Goal: Information Seeking & Learning: Learn about a topic

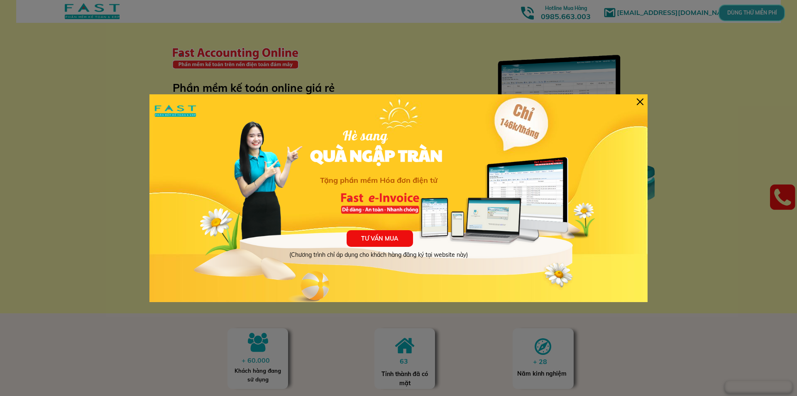
click at [637, 101] on div at bounding box center [640, 101] width 7 height 7
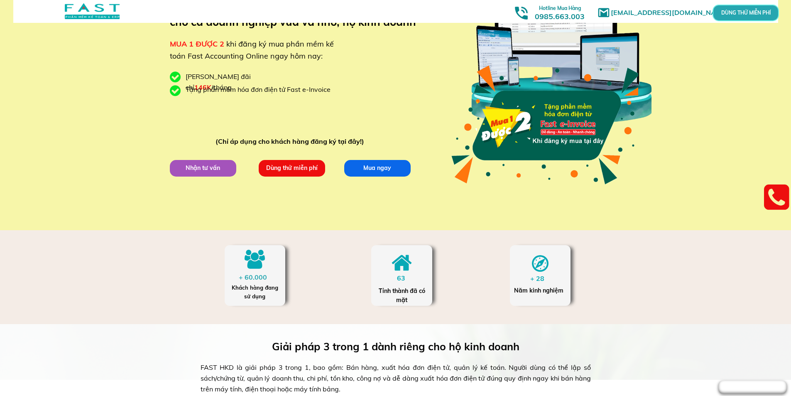
scroll to position [42, 0]
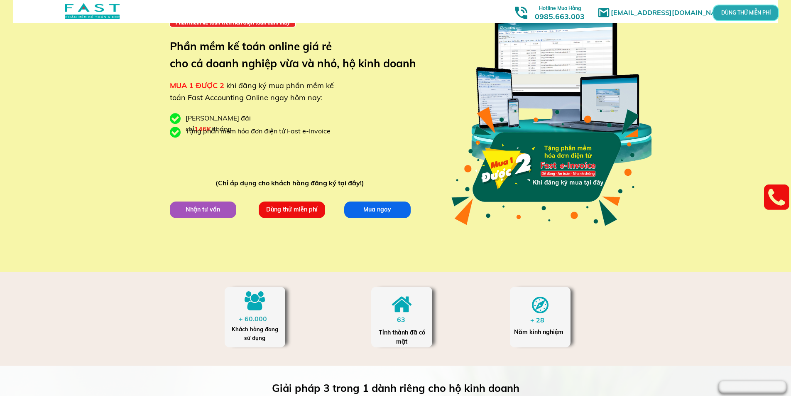
click at [202, 211] on p "Nhận tư vấn" at bounding box center [203, 209] width 66 height 17
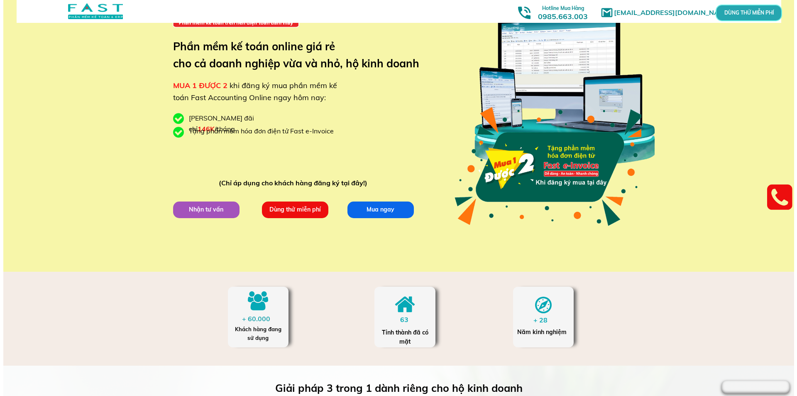
scroll to position [0, 0]
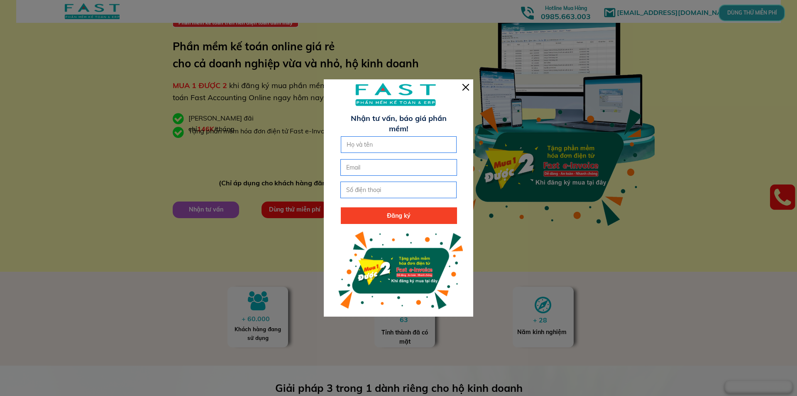
click at [468, 85] on div at bounding box center [465, 87] width 7 height 7
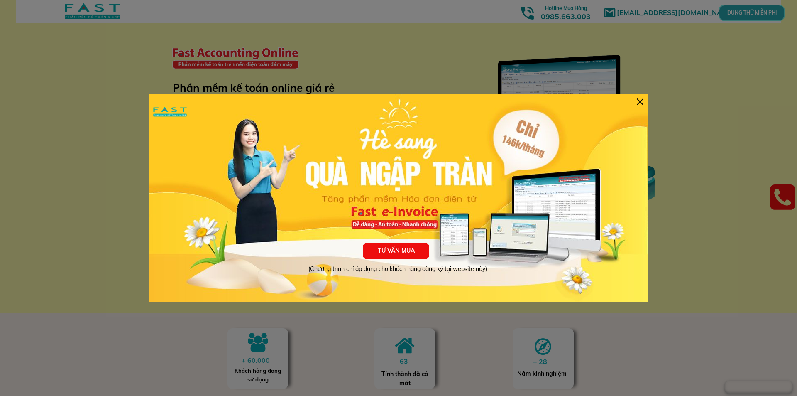
click at [641, 102] on div at bounding box center [640, 101] width 7 height 7
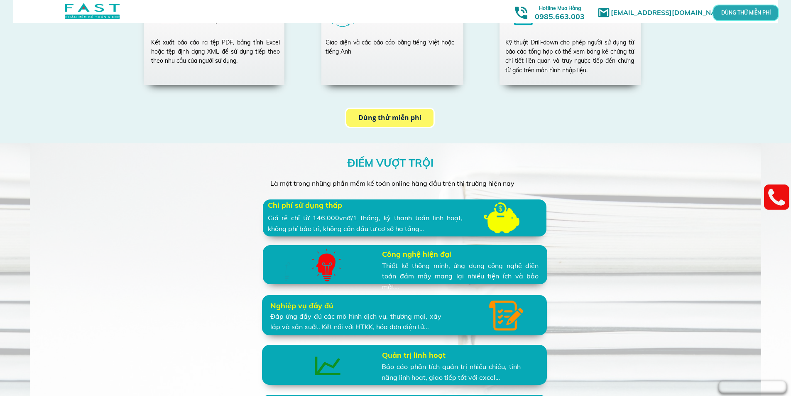
scroll to position [1785, 0]
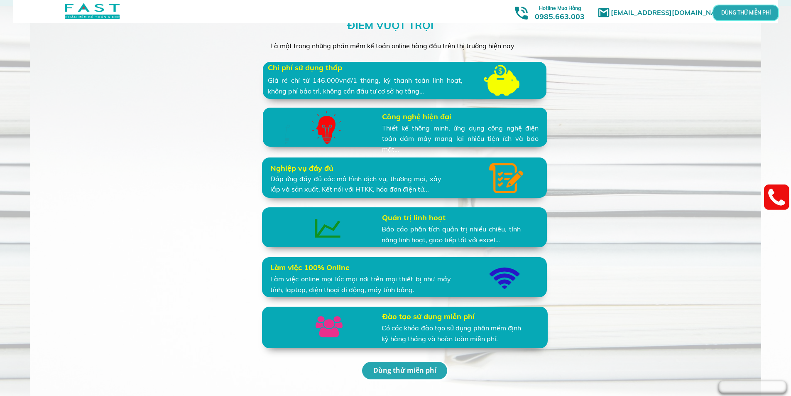
click at [401, 81] on div "Giá rẻ chỉ từ 146.000vnđ/1 tháng, kỳ thanh toán linh hoạt, không phí bảo trì, k…" at bounding box center [365, 85] width 195 height 21
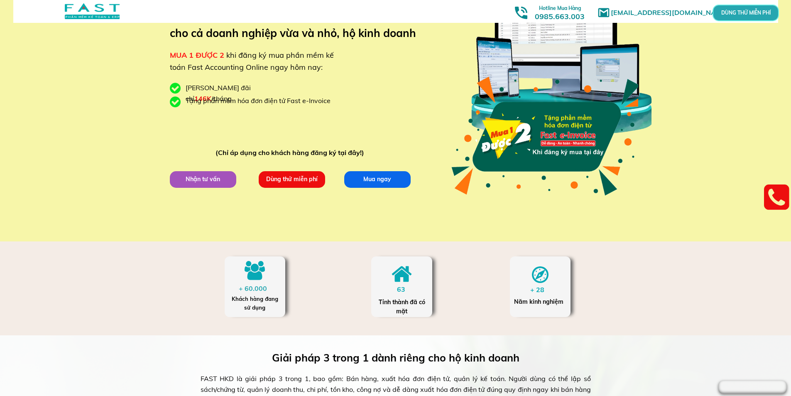
scroll to position [0, 0]
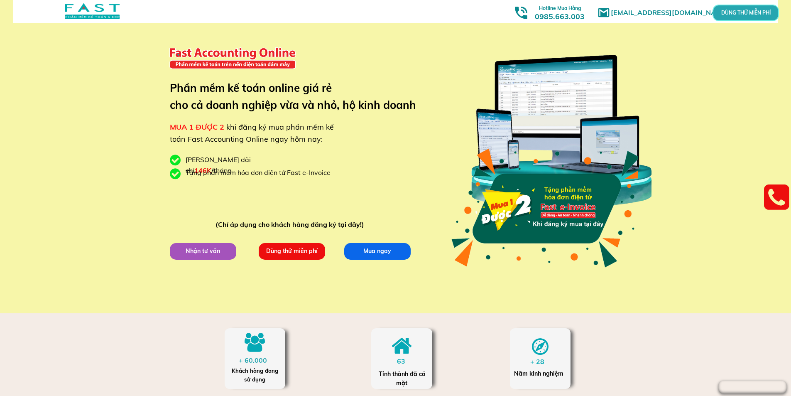
click at [0, 287] on div "marketingfasthn@gmail.com MUA 1 ĐƯỢC 2 khi đăng ký mua phần mềm kế toán Fast Ac…" at bounding box center [395, 156] width 791 height 313
